Goal: Information Seeking & Learning: Check status

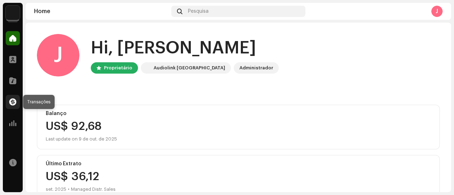
click at [11, 105] on span at bounding box center [12, 102] width 7 height 6
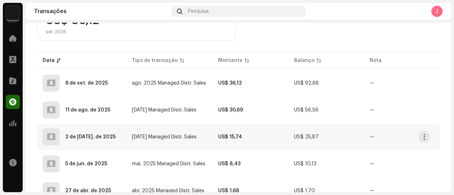
scroll to position [138, 0]
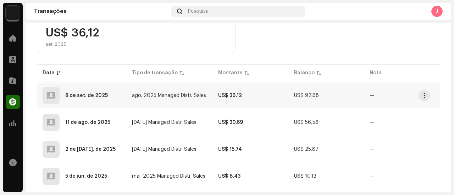
click at [148, 104] on td "ago. 2025 Managed Distr. Sales" at bounding box center [169, 96] width 86 height 26
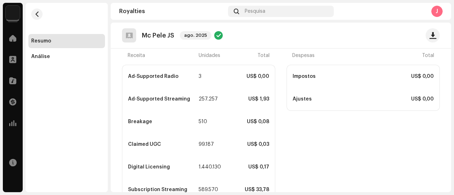
scroll to position [189, 0]
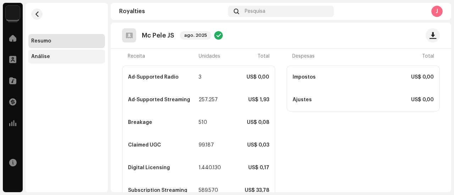
click at [61, 58] on div "Análise" at bounding box center [66, 57] width 71 height 6
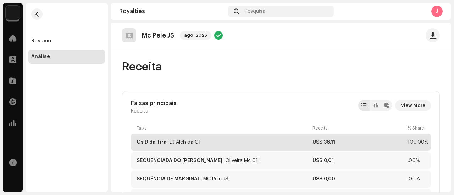
scroll to position [35, 0]
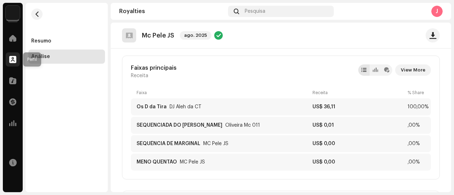
click at [12, 58] on span at bounding box center [12, 60] width 7 height 6
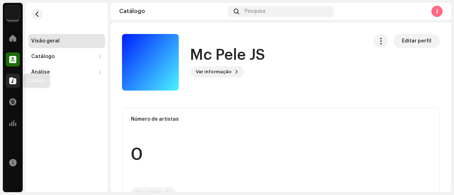
click at [9, 84] on span at bounding box center [12, 81] width 7 height 6
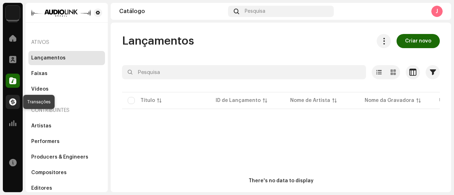
click at [14, 97] on div at bounding box center [13, 102] width 14 height 14
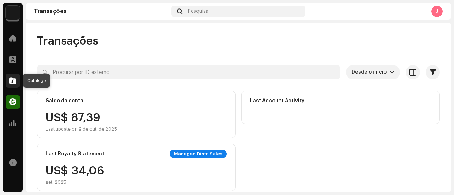
click at [15, 76] on div at bounding box center [13, 81] width 14 height 14
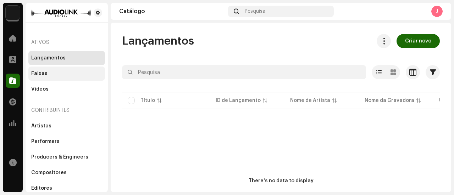
click at [51, 75] on div "Faixas" at bounding box center [66, 74] width 71 height 6
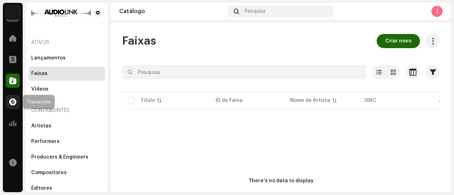
click at [13, 106] on div at bounding box center [13, 102] width 14 height 14
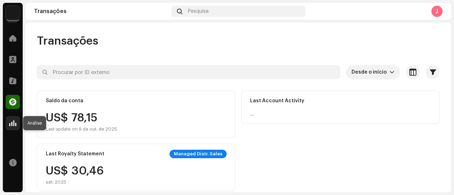
click at [13, 122] on span at bounding box center [12, 123] width 7 height 6
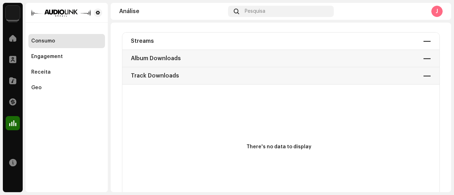
scroll to position [71, 0]
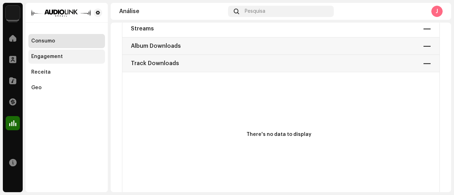
click at [54, 56] on div "Engagement" at bounding box center [47, 57] width 32 height 6
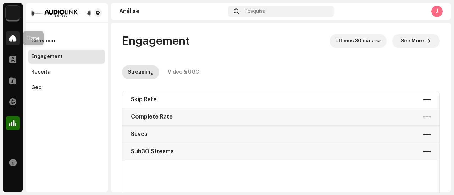
click at [15, 39] on span at bounding box center [12, 38] width 7 height 6
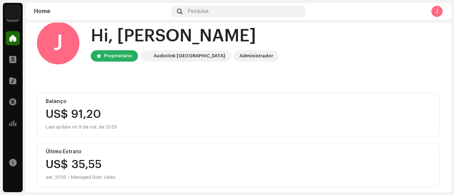
scroll to position [19, 0]
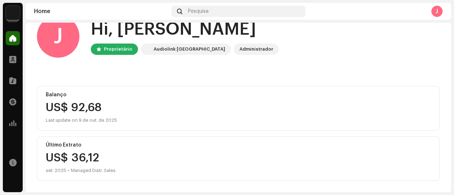
click at [56, 112] on div "US$ 92,68" at bounding box center [238, 107] width 385 height 11
click at [72, 104] on div "US$ 92,68" at bounding box center [238, 107] width 385 height 11
click at [78, 108] on div "US$ 92,68" at bounding box center [238, 107] width 385 height 11
click at [15, 58] on span at bounding box center [12, 60] width 7 height 6
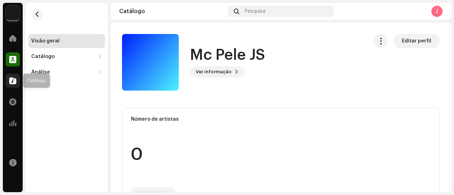
click at [10, 74] on div at bounding box center [13, 81] width 14 height 14
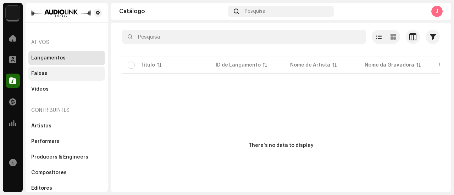
click at [70, 78] on div "Faixas" at bounding box center [66, 74] width 77 height 14
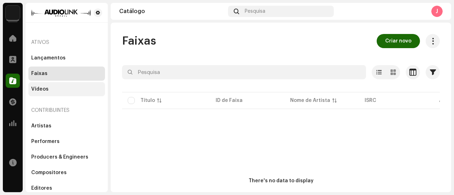
click at [72, 88] on div "Vídeos" at bounding box center [66, 89] width 71 height 6
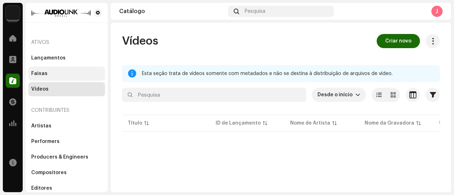
click at [57, 80] on div "Faixas" at bounding box center [66, 74] width 77 height 14
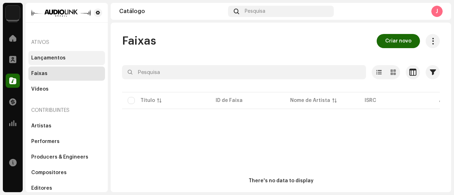
click at [57, 62] on div "Lançamentos" at bounding box center [66, 58] width 77 height 14
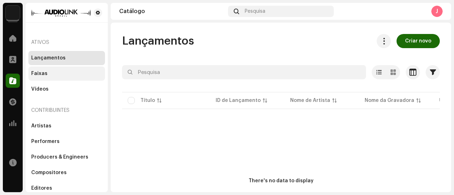
click at [53, 74] on div "Faixas" at bounding box center [66, 74] width 71 height 6
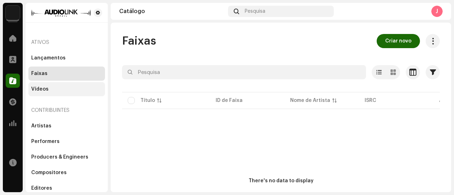
click at [57, 86] on div "Vídeos" at bounding box center [66, 89] width 71 height 6
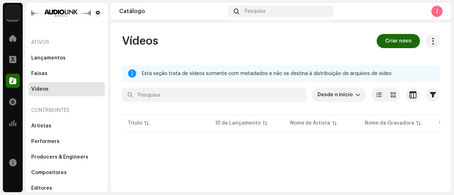
click at [60, 117] on div "Contribuintes" at bounding box center [66, 110] width 77 height 17
click at [62, 127] on div "Artistas" at bounding box center [66, 126] width 71 height 6
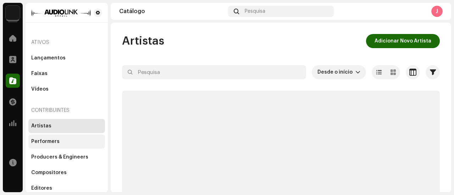
click at [66, 142] on div "Performers" at bounding box center [66, 142] width 71 height 6
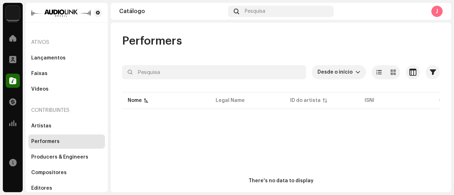
scroll to position [19, 0]
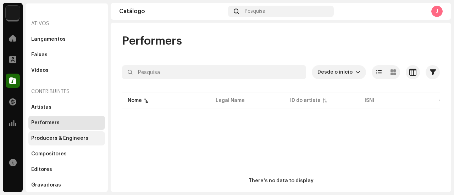
click at [58, 135] on div "Producers & Engineers" at bounding box center [66, 138] width 77 height 14
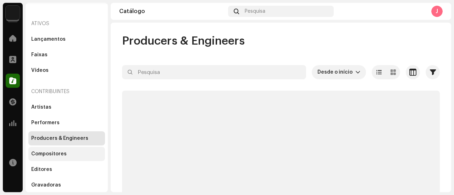
click at [61, 152] on div "Compositores" at bounding box center [48, 154] width 35 height 6
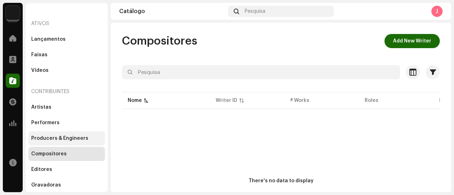
click at [60, 144] on div "Producers & Engineers" at bounding box center [66, 138] width 77 height 14
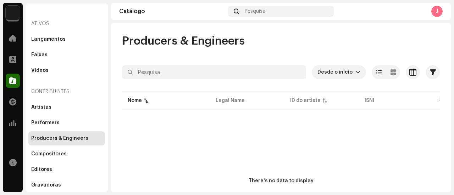
click at [54, 114] on div "Artistas Performers Producers & Engineers Compositores Editores Gravadoras" at bounding box center [66, 146] width 77 height 92
click at [16, 43] on div at bounding box center [13, 38] width 14 height 14
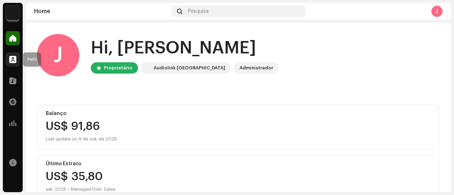
click at [8, 57] on div at bounding box center [13, 59] width 14 height 14
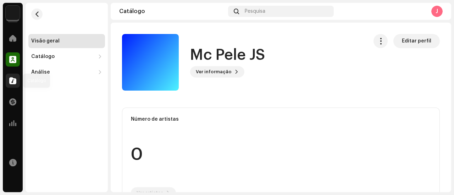
click at [16, 83] on div at bounding box center [13, 81] width 14 height 14
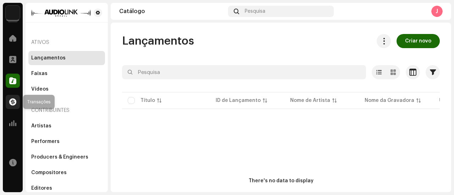
click at [9, 105] on span at bounding box center [12, 102] width 7 height 6
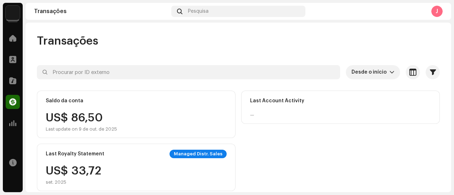
drag, startPoint x: 113, startPoint y: 111, endPoint x: 96, endPoint y: 124, distance: 21.3
click at [110, 115] on div "Saldo da conta US$ 86,50 Last update on 9 de out. de 2025" at bounding box center [136, 114] width 198 height 47
drag, startPoint x: 95, startPoint y: 125, endPoint x: 90, endPoint y: 126, distance: 5.1
click at [92, 126] on div "US$ 90,80 Last update on 9 de out. de 2025" at bounding box center [81, 122] width 71 height 20
drag, startPoint x: 78, startPoint y: 117, endPoint x: 71, endPoint y: 109, distance: 11.3
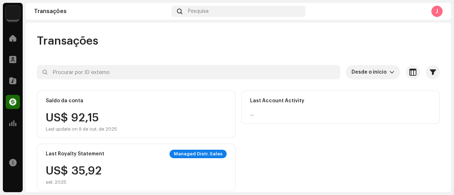
click at [73, 113] on div "US$ 92,15 Last update on 9 de out. de 2025" at bounding box center [81, 122] width 71 height 20
drag, startPoint x: 71, startPoint y: 109, endPoint x: 65, endPoint y: 102, distance: 9.0
click at [65, 102] on div "Saldo da conta US$ 92,15 Last update on 9 de out. de 2025" at bounding box center [136, 114] width 198 height 47
drag, startPoint x: 55, startPoint y: 95, endPoint x: 63, endPoint y: 150, distance: 55.9
click at [55, 115] on div "Saldo da conta US$ 92,57 Last update on 9 de out. de 2025" at bounding box center [136, 114] width 198 height 47
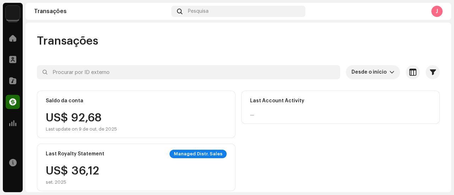
click at [67, 174] on div "Last Royalty Statement Managed Distr. Sales US$ 36,12 set. 2025" at bounding box center [136, 167] width 198 height 47
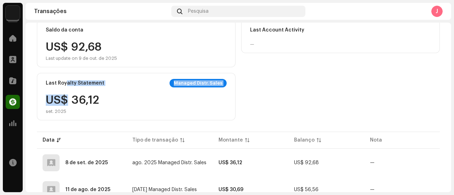
click at [188, 83] on div "Managed Distr. Sales" at bounding box center [197, 83] width 57 height 9
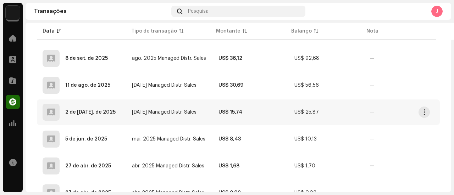
scroll to position [209, 0]
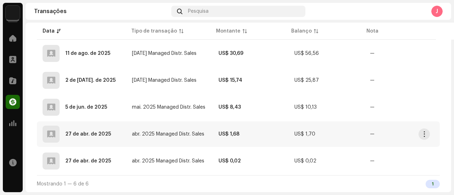
click at [156, 132] on span "abr. 2025 Managed Distr. Sales" at bounding box center [168, 134] width 72 height 5
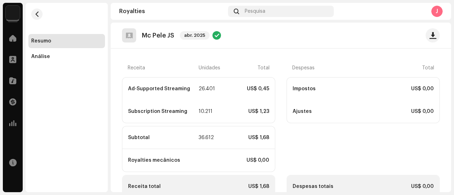
scroll to position [195, 0]
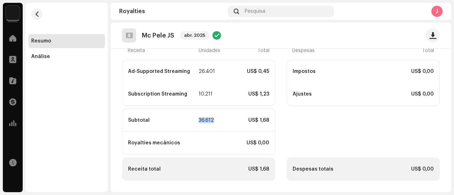
drag, startPoint x: 197, startPoint y: 119, endPoint x: 212, endPoint y: 121, distance: 14.6
click at [212, 121] on div "36.612" at bounding box center [205, 121] width 14 height 6
click at [205, 102] on div "Subscription Streaming 10.211 US$ 1,23" at bounding box center [198, 94] width 152 height 23
click at [192, 94] on div "Subscription Streaming" at bounding box center [162, 94] width 69 height 6
drag, startPoint x: 198, startPoint y: 94, endPoint x: 212, endPoint y: 96, distance: 14.3
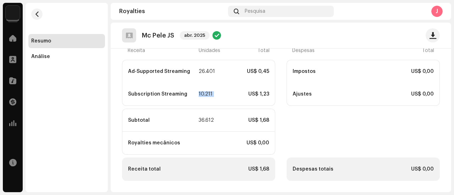
click at [212, 96] on div "Subscription Streaming 10.211 US$ 1,23" at bounding box center [198, 94] width 152 height 23
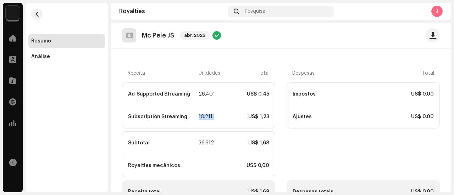
scroll to position [159, 0]
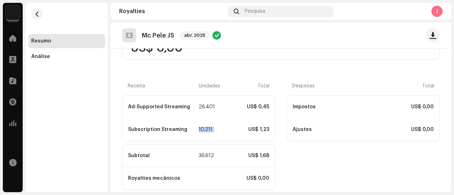
click at [210, 130] on div "10.211" at bounding box center [205, 130] width 14 height 6
drag, startPoint x: 199, startPoint y: 130, endPoint x: 211, endPoint y: 130, distance: 11.7
click at [211, 130] on div "10.211" at bounding box center [205, 130] width 14 height 6
click at [199, 130] on div "10.211" at bounding box center [205, 130] width 14 height 6
drag, startPoint x: 197, startPoint y: 131, endPoint x: 211, endPoint y: 132, distance: 13.5
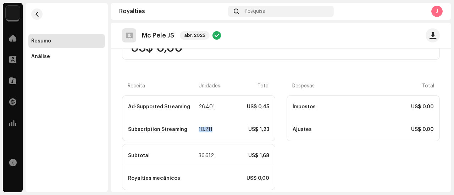
click at [211, 132] on div "10.211" at bounding box center [205, 130] width 14 height 6
drag, startPoint x: 196, startPoint y: 130, endPoint x: 213, endPoint y: 130, distance: 17.0
click at [213, 130] on div "Subscription Streaming 10.211 US$ 1,23" at bounding box center [198, 129] width 152 height 23
click at [163, 105] on div "Ad-Supported Streaming" at bounding box center [162, 107] width 69 height 6
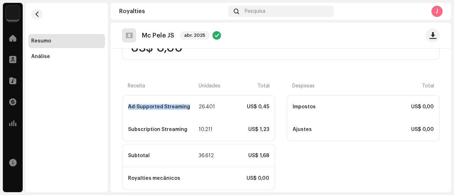
drag, startPoint x: 186, startPoint y: 105, endPoint x: 128, endPoint y: 105, distance: 58.1
click at [128, 105] on div "Ad-Supported Streaming 26.401 US$ 0,45" at bounding box center [198, 107] width 152 height 23
copy div "Ad-Supported Streaming"
click at [207, 106] on div "26.401" at bounding box center [205, 107] width 14 height 6
click at [219, 106] on div "US$ 0,45" at bounding box center [241, 107] width 55 height 6
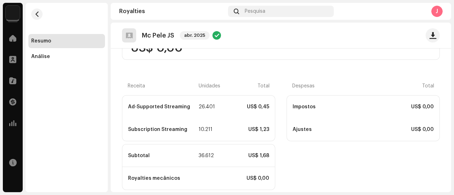
click at [230, 106] on div "US$ 0,45" at bounding box center [241, 107] width 55 height 6
click at [214, 106] on div "US$ 0,45" at bounding box center [241, 107] width 55 height 6
click at [162, 107] on div "Ad-Supported Streaming" at bounding box center [162, 107] width 69 height 6
drag, startPoint x: 185, startPoint y: 108, endPoint x: 209, endPoint y: 107, distance: 24.5
click at [209, 107] on div "Ad-Supported Streaming 26.401 US$ 0,45" at bounding box center [198, 107] width 152 height 23
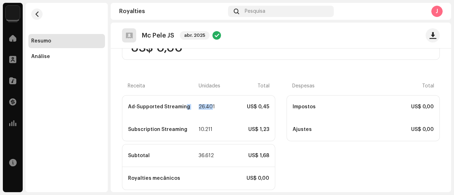
click at [209, 107] on div "26.401" at bounding box center [205, 107] width 14 height 6
click at [217, 109] on div "US$ 0,45" at bounding box center [241, 107] width 55 height 6
click at [185, 124] on div "Subscription Streaming 10.211 US$ 1,23" at bounding box center [198, 129] width 152 height 23
click at [130, 108] on div "Ad-Supported Streaming" at bounding box center [162, 107] width 69 height 6
drag, startPoint x: 128, startPoint y: 107, endPoint x: 212, endPoint y: 107, distance: 83.6
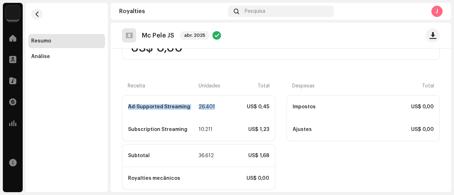
click at [212, 107] on div "Ad-Supported Streaming 26.401 US$ 0,45" at bounding box center [198, 107] width 152 height 23
click at [215, 122] on div "Subscription Streaming 10.211 US$ 1,23" at bounding box center [198, 129] width 152 height 23
drag, startPoint x: 196, startPoint y: 158, endPoint x: 213, endPoint y: 157, distance: 17.4
click at [213, 157] on div "Subtotal 36.612 US$ 1,68" at bounding box center [198, 156] width 152 height 23
drag, startPoint x: 198, startPoint y: 107, endPoint x: 212, endPoint y: 108, distance: 14.2
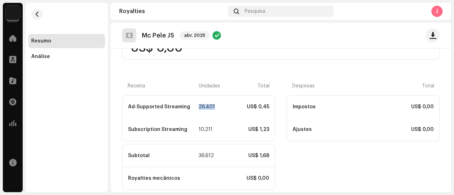
click at [212, 108] on div "26.401" at bounding box center [205, 107] width 14 height 6
click at [208, 110] on div "26.401" at bounding box center [205, 107] width 14 height 6
click at [202, 107] on div "26.401" at bounding box center [205, 107] width 14 height 6
drag, startPoint x: 129, startPoint y: 107, endPoint x: 163, endPoint y: 108, distance: 34.4
click at [163, 108] on div "Ad-Supported Streaming" at bounding box center [162, 107] width 69 height 6
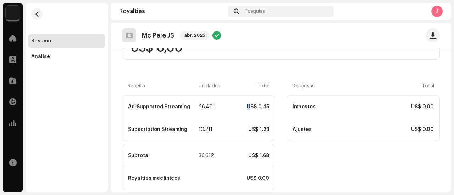
click at [247, 107] on div "US$ 0,45" at bounding box center [241, 107] width 55 height 6
drag, startPoint x: 260, startPoint y: 107, endPoint x: 267, endPoint y: 108, distance: 7.2
click at [267, 108] on div "Ad-Supported Streaming 26.401 US$ 0,45" at bounding box center [198, 107] width 152 height 23
click at [147, 127] on div "Subscription Streaming" at bounding box center [162, 130] width 69 height 6
drag, startPoint x: 196, startPoint y: 130, endPoint x: 211, endPoint y: 130, distance: 15.2
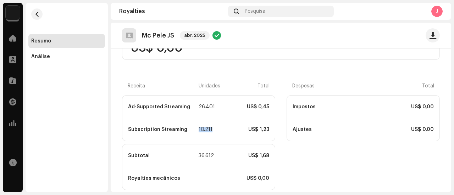
click at [211, 130] on div "Subscription Streaming 10.211 US$ 1,23" at bounding box center [198, 129] width 152 height 23
click at [41, 14] on button "button" at bounding box center [36, 14] width 11 height 11
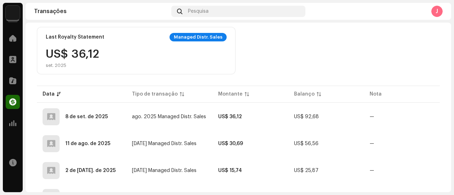
scroll to position [101, 0]
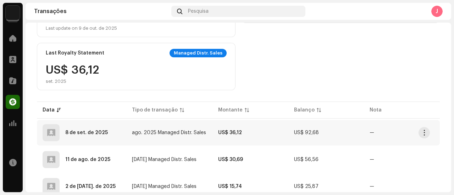
click at [118, 133] on div "8 de set. de 2025" at bounding box center [82, 132] width 78 height 17
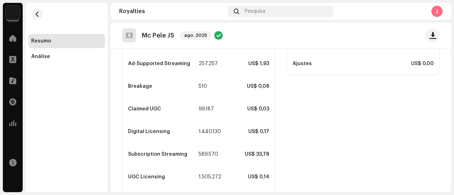
scroll to position [213, 0]
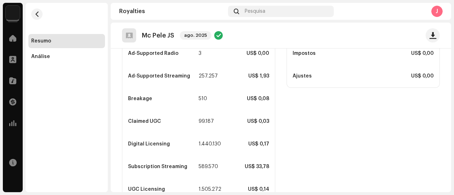
drag, startPoint x: 196, startPoint y: 75, endPoint x: 213, endPoint y: 79, distance: 18.1
click at [213, 79] on re-o-statement-hero "Mc Pele JS ago. 2025 Mc Pele JS ago. 2025 M Mc Pele JS Ver informação" at bounding box center [281, 51] width 340 height 57
click at [204, 75] on re-o-statement-hero "Mc Pele JS ago. 2025 Mc Pele JS ago. 2025 M Mc Pele JS Ver informação" at bounding box center [281, 51] width 340 height 57
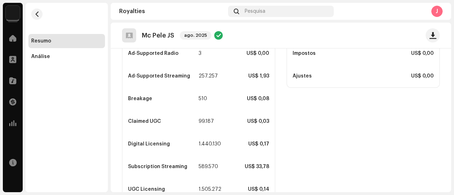
click at [204, 75] on re-o-statement-hero "Mc Pele JS ago. 2025 Mc Pele JS ago. 2025 M Mc Pele JS Ver informação" at bounding box center [281, 51] width 340 height 57
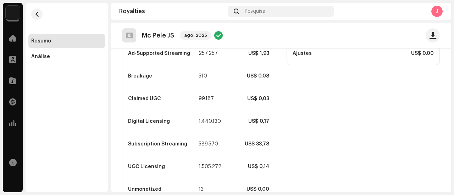
scroll to position [248, 0]
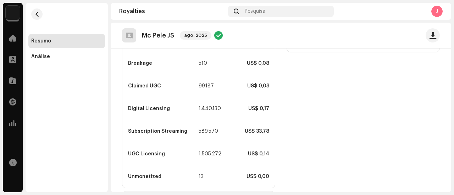
click at [192, 133] on div "Subscription Streaming" at bounding box center [162, 132] width 69 height 6
click at [204, 131] on div "589.570" at bounding box center [205, 132] width 14 height 6
drag, startPoint x: 198, startPoint y: 130, endPoint x: 219, endPoint y: 131, distance: 20.6
click at [219, 131] on div "Subscription Streaming 589.570 US$ 33,78" at bounding box center [198, 131] width 152 height 23
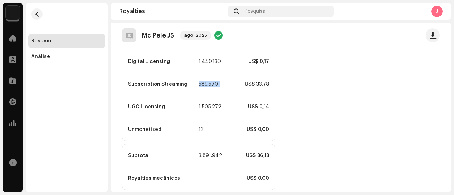
scroll to position [331, 0]
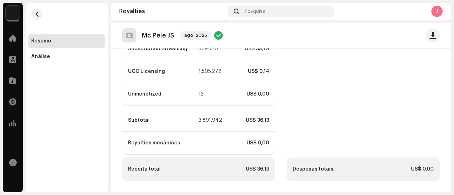
click at [196, 118] on div "Subtotal" at bounding box center [162, 121] width 69 height 6
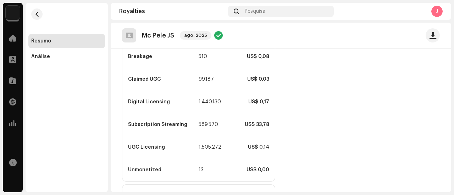
scroll to position [260, 0]
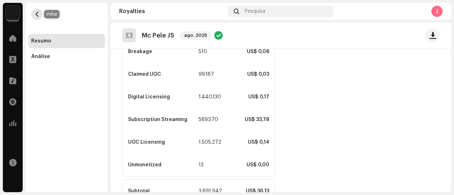
click at [37, 10] on button "button" at bounding box center [36, 14] width 11 height 11
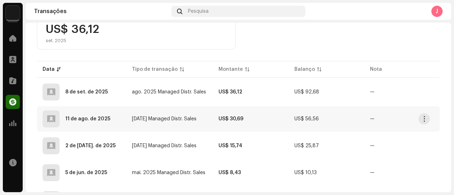
click at [124, 118] on td "11 de ago. de 2025" at bounding box center [81, 119] width 89 height 26
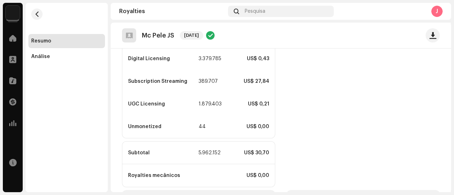
scroll to position [308, 0]
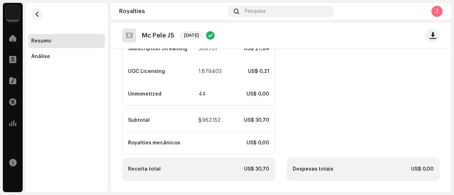
drag, startPoint x: 195, startPoint y: 122, endPoint x: 200, endPoint y: 122, distance: 5.0
click at [200, 122] on div "Subtotal 5.962.152 US$ 30,70" at bounding box center [198, 120] width 152 height 23
click at [198, 121] on div "5.962.152" at bounding box center [205, 121] width 14 height 6
drag, startPoint x: 197, startPoint y: 120, endPoint x: 218, endPoint y: 121, distance: 20.6
click at [218, 121] on div "Subtotal 5.962.152 US$ 30,70" at bounding box center [198, 120] width 152 height 23
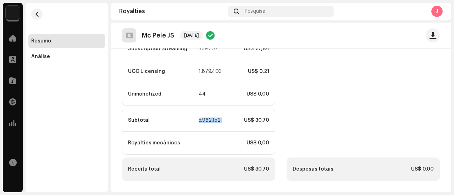
click at [221, 126] on div "Subtotal 5.962.152 US$ 30,70" at bounding box center [198, 120] width 152 height 23
click at [200, 122] on div "5.962.152" at bounding box center [205, 121] width 14 height 6
drag, startPoint x: 195, startPoint y: 120, endPoint x: 219, endPoint y: 120, distance: 24.5
click at [219, 120] on div "Subtotal 5.962.152 US$ 30,70" at bounding box center [198, 120] width 152 height 23
click at [206, 124] on div "Subtotal 5.962.152 US$ 30,70" at bounding box center [198, 120] width 152 height 23
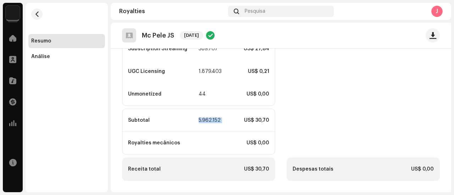
drag, startPoint x: 198, startPoint y: 120, endPoint x: 217, endPoint y: 121, distance: 19.5
click at [217, 121] on div "Subtotal 5.962.152 US$ 30,70" at bounding box center [198, 120] width 152 height 23
click at [218, 121] on div "US$ 30,70" at bounding box center [241, 121] width 55 height 6
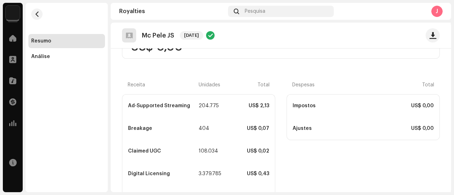
scroll to position [213, 0]
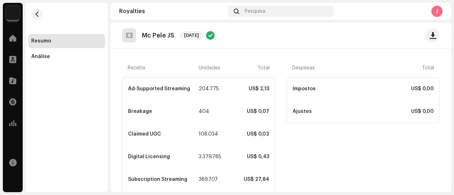
click at [75, 44] on div "Resumo" at bounding box center [66, 41] width 77 height 14
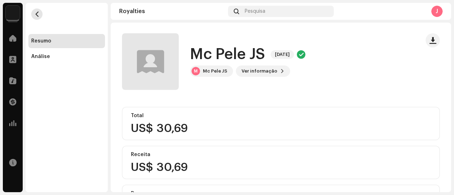
scroll to position [0, 0]
click at [40, 14] on button "button" at bounding box center [36, 14] width 11 height 11
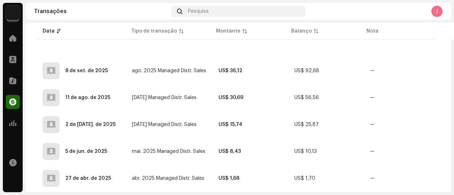
scroll to position [177, 0]
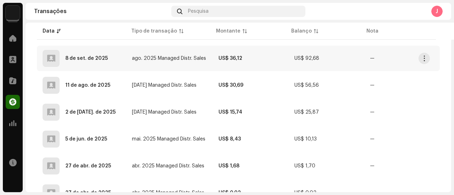
click at [174, 57] on span "ago. 2025 Managed Distr. Sales" at bounding box center [169, 58] width 74 height 5
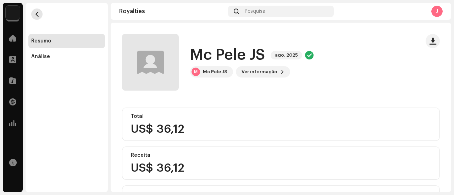
click at [35, 13] on span "button" at bounding box center [36, 14] width 5 height 6
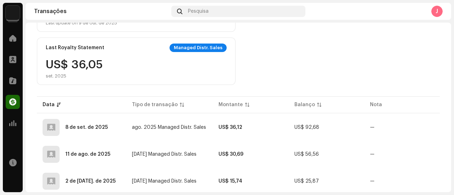
scroll to position [142, 0]
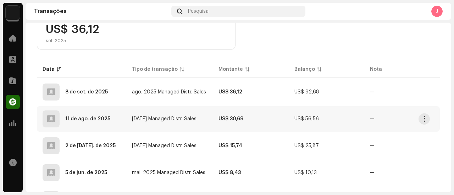
click at [213, 118] on td "US$ 30,69" at bounding box center [250, 119] width 75 height 26
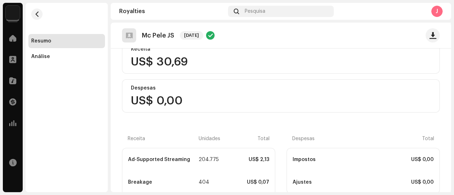
scroll to position [142, 0]
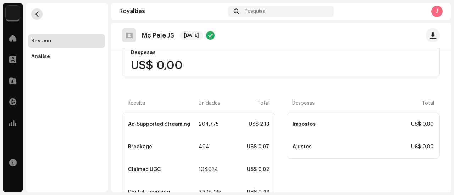
click at [39, 14] on span "button" at bounding box center [36, 14] width 5 height 6
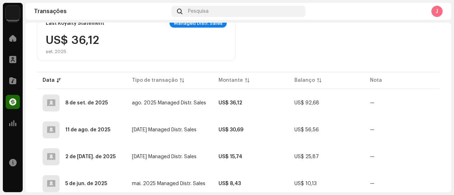
scroll to position [142, 0]
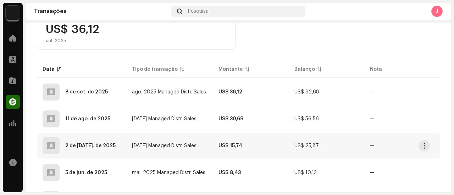
click at [201, 149] on td "[DATE] Managed Distr. Sales" at bounding box center [169, 146] width 87 height 26
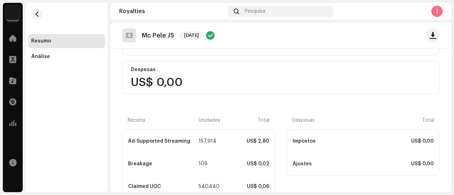
scroll to position [142, 0]
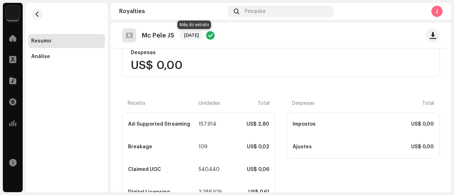
click at [195, 38] on span "[DATE]" at bounding box center [191, 35] width 23 height 9
click at [210, 34] on div "[DATE]" at bounding box center [197, 35] width 35 height 9
click at [212, 36] on div at bounding box center [210, 35] width 9 height 9
click at [200, 38] on span "[DATE]" at bounding box center [191, 35] width 23 height 9
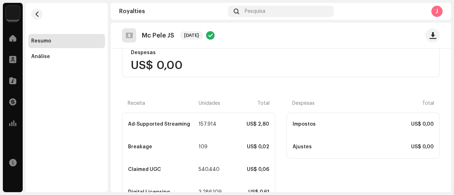
click at [200, 38] on span "[DATE]" at bounding box center [191, 35] width 23 height 9
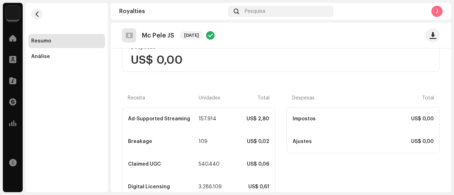
scroll to position [213, 0]
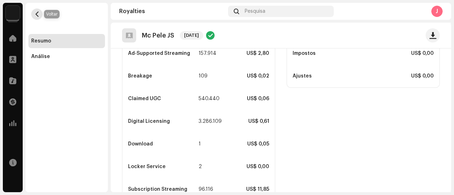
click at [38, 13] on span "button" at bounding box center [36, 14] width 5 height 6
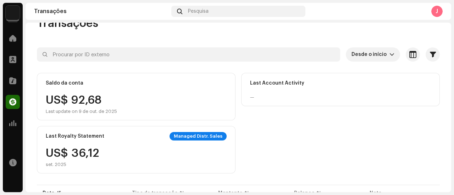
scroll to position [35, 0]
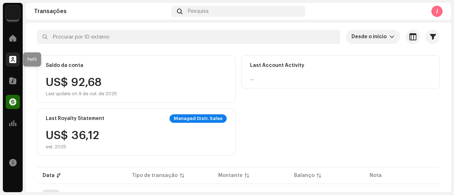
click at [14, 64] on div at bounding box center [13, 59] width 14 height 14
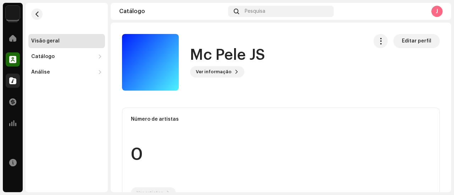
click at [16, 78] on span at bounding box center [12, 81] width 7 height 6
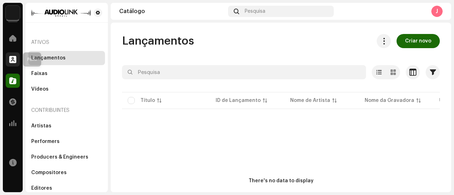
click at [16, 58] on span at bounding box center [12, 60] width 7 height 6
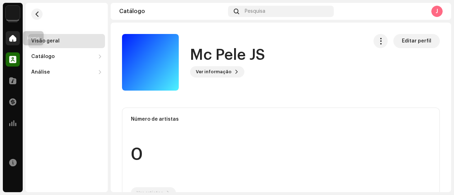
click at [11, 34] on div at bounding box center [13, 38] width 14 height 14
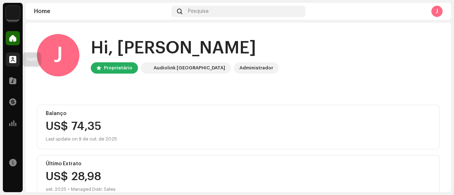
click at [13, 56] on div at bounding box center [13, 59] width 14 height 14
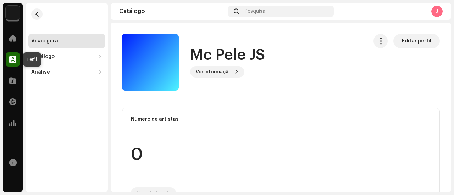
click at [15, 61] on span at bounding box center [12, 60] width 7 height 6
click at [12, 74] on div at bounding box center [13, 81] width 14 height 14
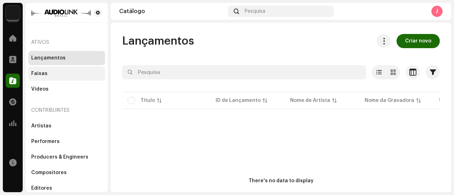
click at [37, 77] on div "Faixas" at bounding box center [66, 74] width 77 height 14
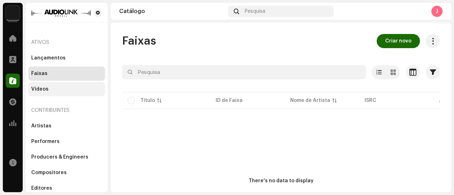
click at [53, 89] on div "Vídeos" at bounding box center [66, 89] width 71 height 6
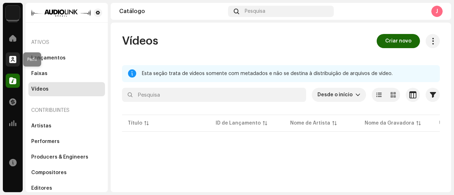
click at [13, 62] on span at bounding box center [12, 60] width 7 height 6
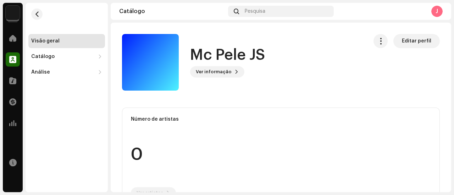
click at [21, 43] on div "Home" at bounding box center [13, 38] width 20 height 20
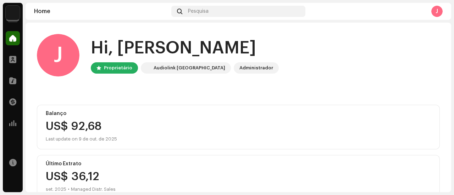
click at [170, 70] on div "Audiolink [GEOGRAPHIC_DATA]" at bounding box center [189, 68] width 72 height 9
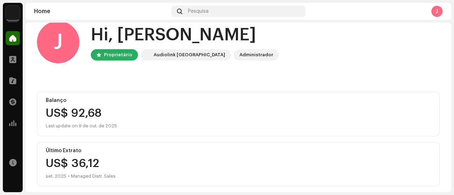
scroll to position [19, 0]
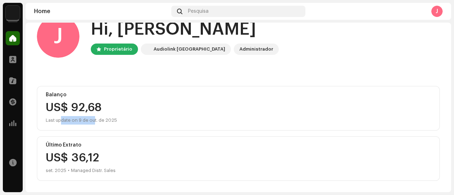
drag, startPoint x: 62, startPoint y: 121, endPoint x: 105, endPoint y: 120, distance: 42.9
click at [98, 120] on div "Last update on 9 de out. de 2025" at bounding box center [238, 120] width 385 height 9
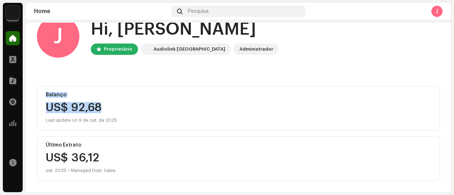
drag, startPoint x: 452, startPoint y: 73, endPoint x: 421, endPoint y: 130, distance: 64.4
click at [448, 118] on div "Mc Pele JS Home Perfil Catálogo Transações Análise Recursos Home Pesquisa J J H…" at bounding box center [227, 97] width 454 height 195
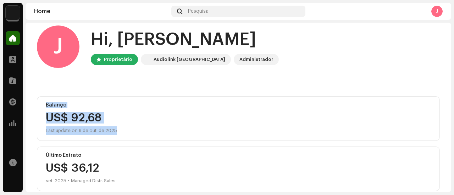
scroll to position [0, 0]
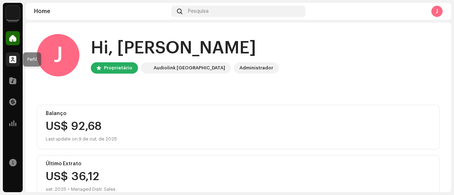
click at [11, 54] on div at bounding box center [13, 59] width 14 height 14
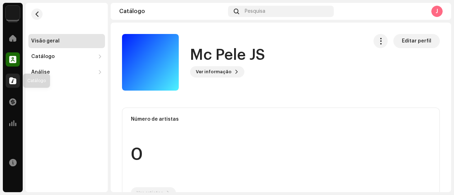
drag, startPoint x: 14, startPoint y: 75, endPoint x: 13, endPoint y: 84, distance: 9.3
click at [13, 77] on div at bounding box center [13, 81] width 14 height 14
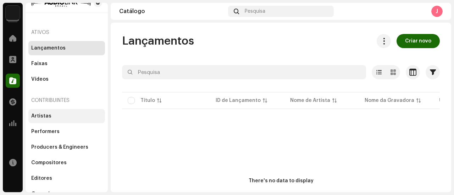
scroll to position [19, 0]
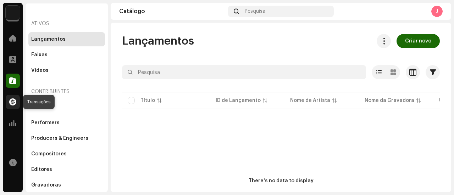
click at [15, 106] on div at bounding box center [13, 102] width 14 height 14
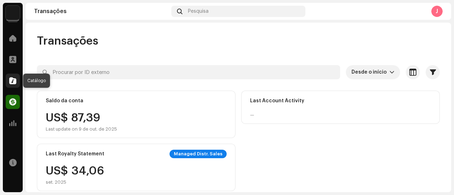
click at [15, 81] on span at bounding box center [12, 81] width 7 height 6
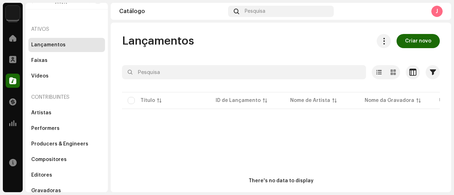
scroll to position [19, 0]
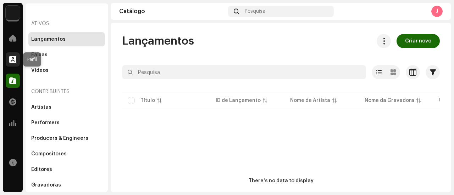
click at [15, 60] on span at bounding box center [12, 60] width 7 height 6
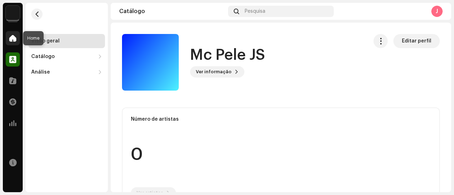
click at [16, 38] on span at bounding box center [12, 38] width 7 height 6
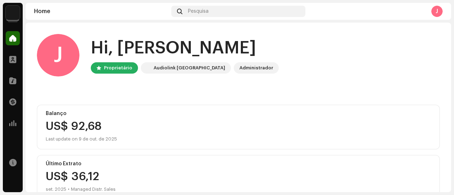
scroll to position [19, 0]
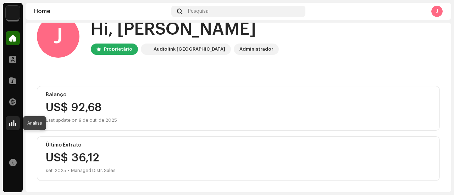
click at [10, 121] on span at bounding box center [12, 123] width 7 height 6
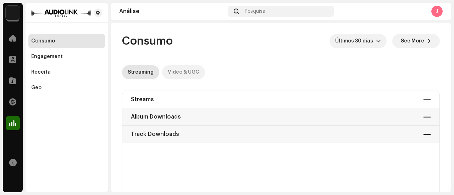
click at [179, 71] on div "Video & UGC" at bounding box center [184, 72] width 32 height 14
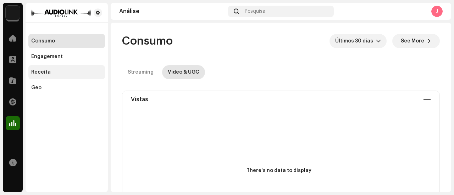
click at [43, 71] on div "Receita" at bounding box center [40, 72] width 19 height 6
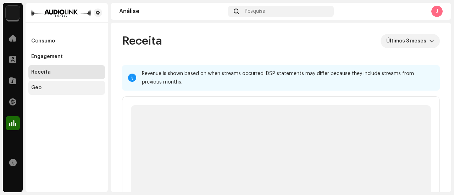
click at [49, 87] on div "Geo" at bounding box center [66, 88] width 71 height 6
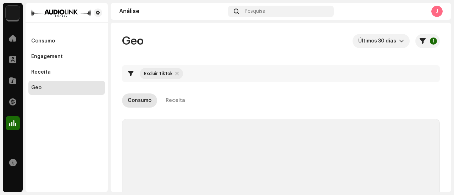
checkbox input "true"
click at [74, 76] on div "Receita" at bounding box center [66, 72] width 77 height 14
